Goal: Transaction & Acquisition: Book appointment/travel/reservation

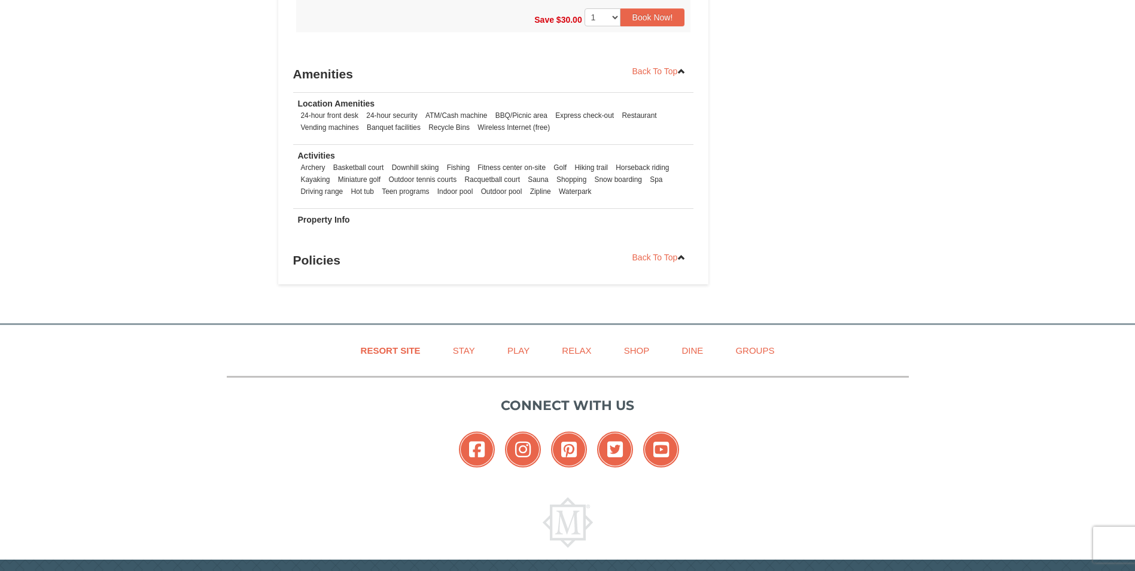
scroll to position [1077, 0]
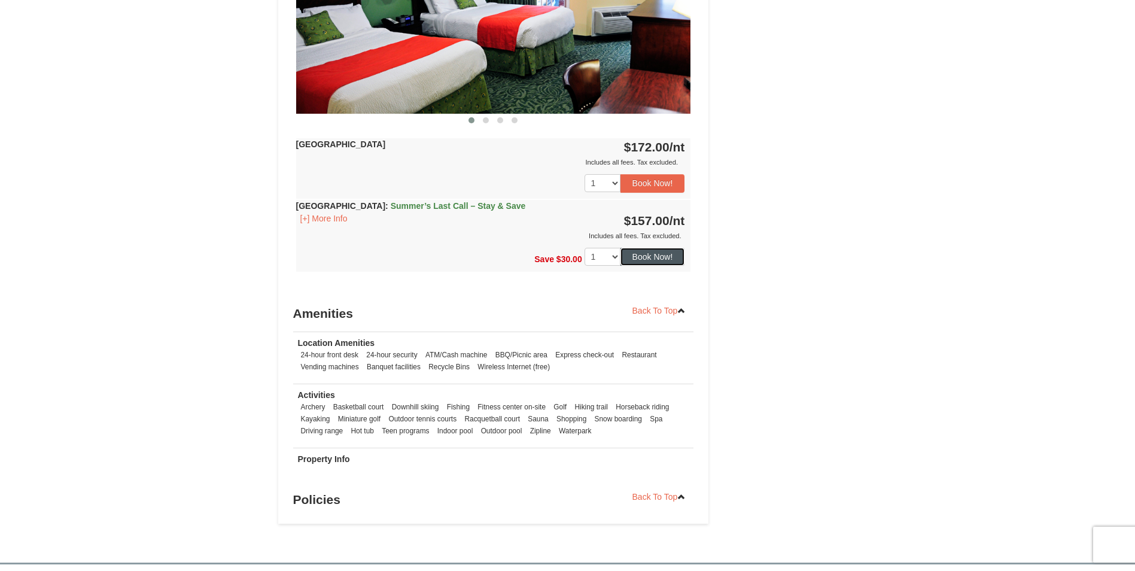
click at [653, 257] on button "Book Now!" at bounding box center [652, 257] width 65 height 18
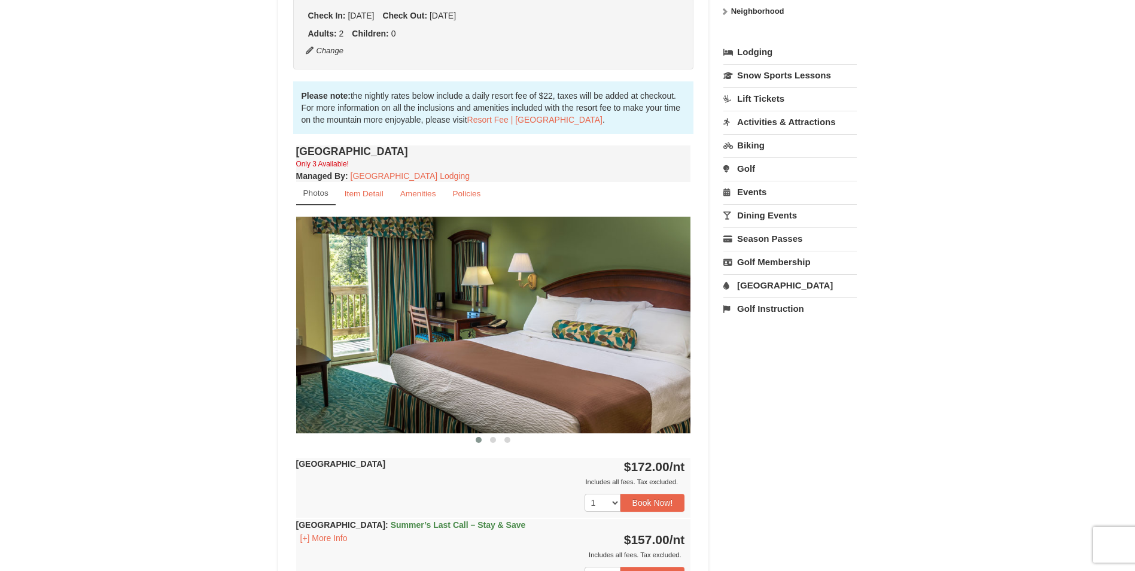
scroll to position [105, 0]
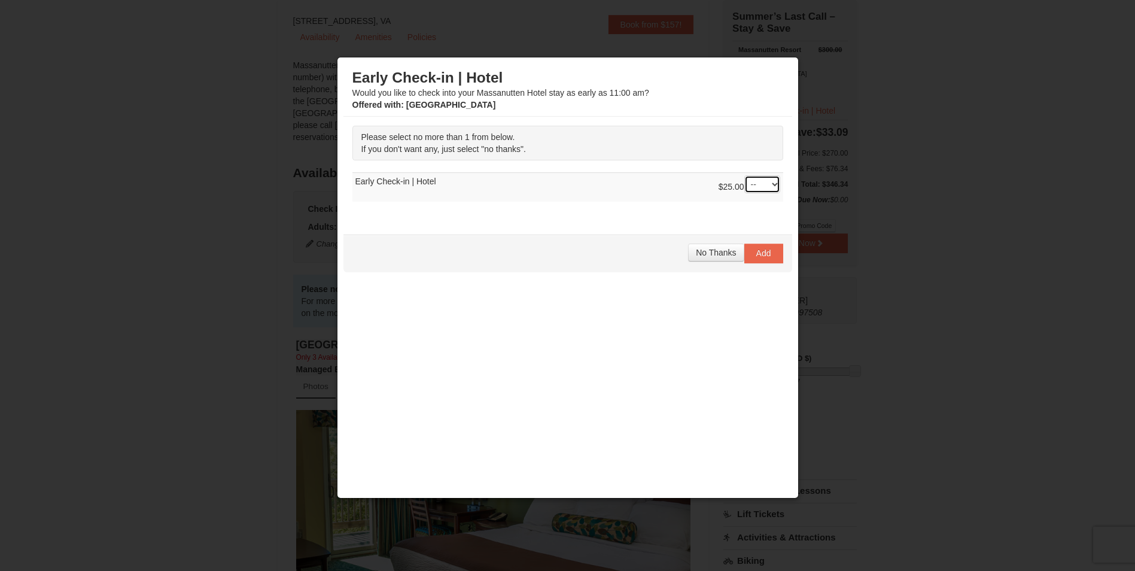
click at [773, 184] on select "-- 01" at bounding box center [762, 184] width 36 height 18
click at [744, 175] on select "-- 01" at bounding box center [762, 184] width 36 height 18
click at [776, 182] on select "-- 01" at bounding box center [762, 184] width 36 height 18
select select "0"
click at [744, 175] on select "-- 01" at bounding box center [762, 184] width 36 height 18
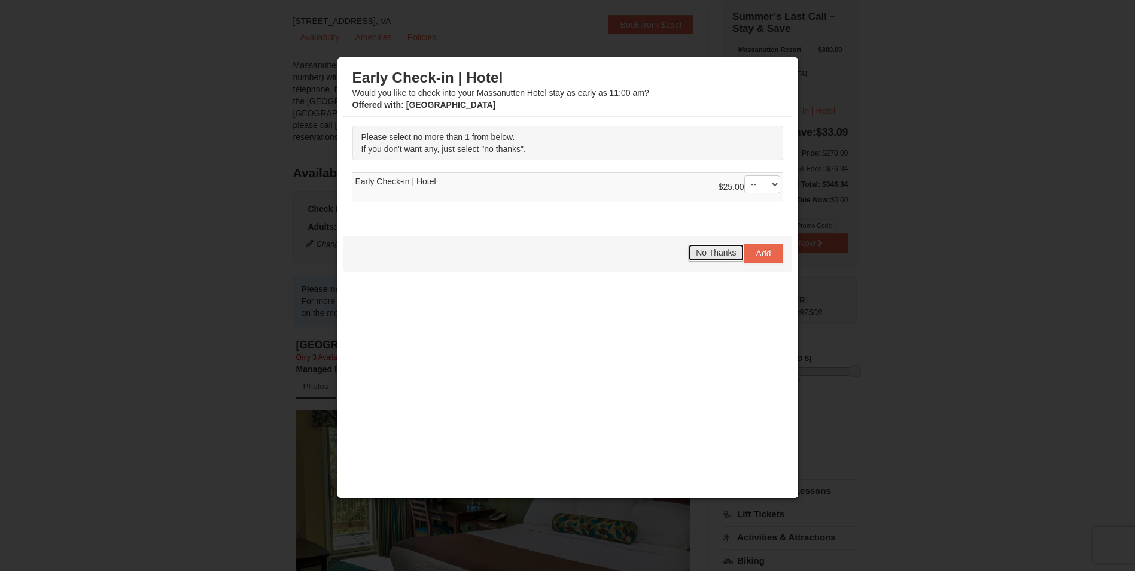
click at [716, 251] on span "No Thanks" at bounding box center [716, 253] width 40 height 10
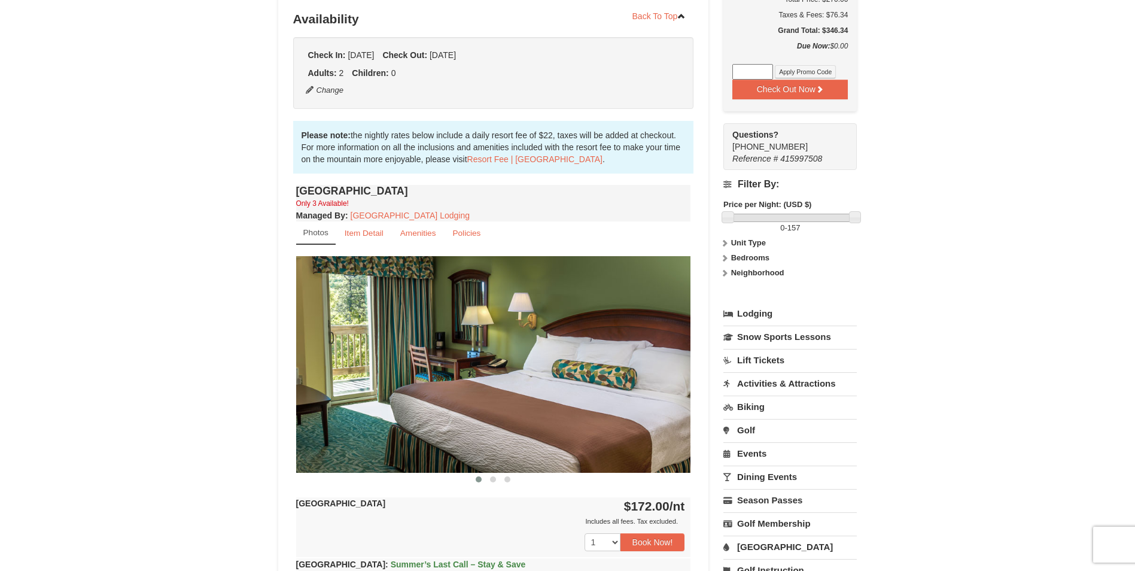
scroll to position [60, 0]
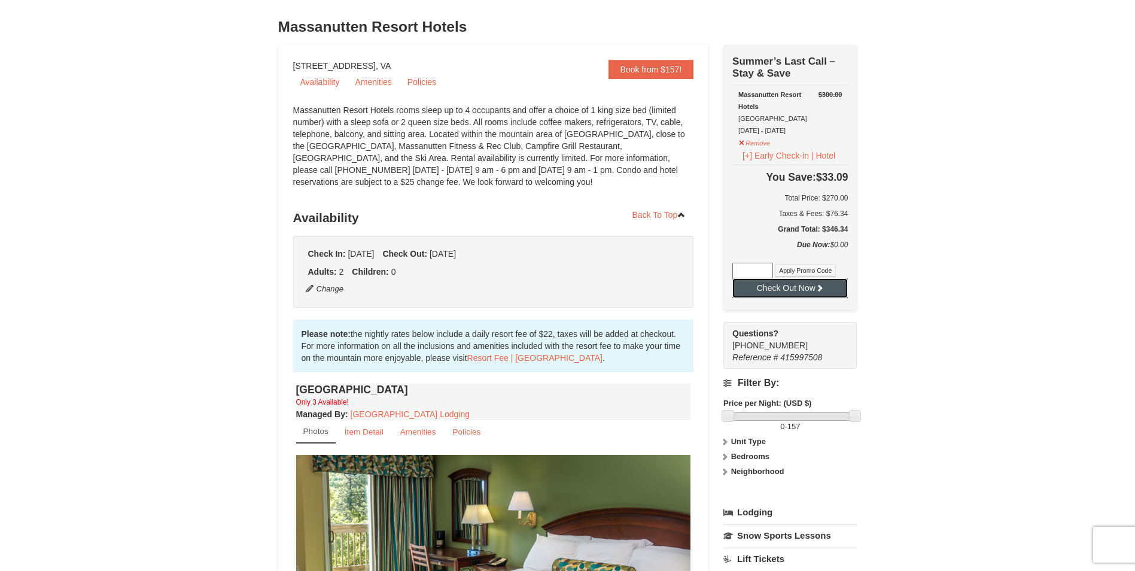
click at [803, 289] on button "Check Out Now" at bounding box center [789, 287] width 115 height 19
